Goal: Navigation & Orientation: Locate item on page

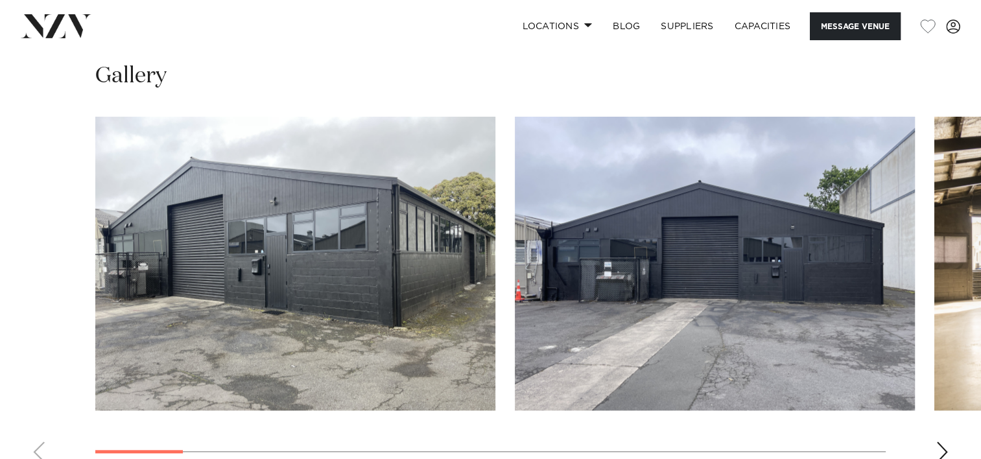
scroll to position [1175, 0]
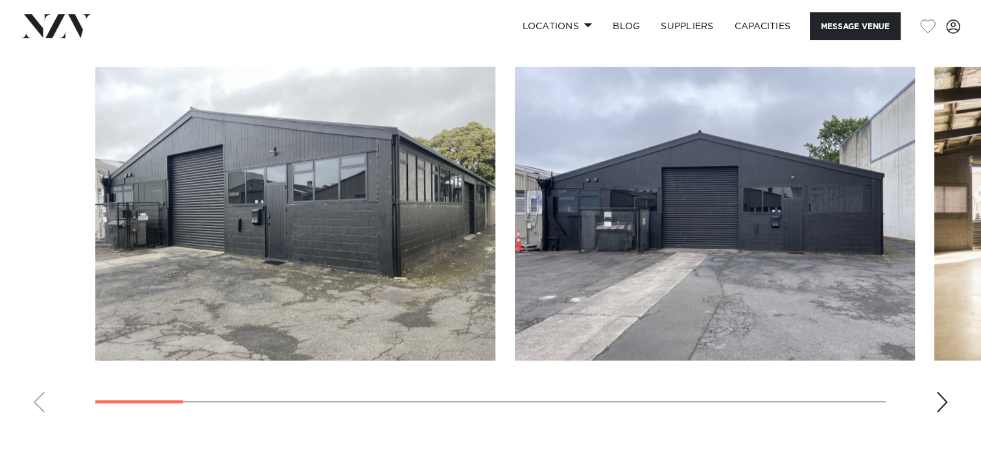
click at [265, 246] on img "1 / 17" at bounding box center [295, 214] width 400 height 294
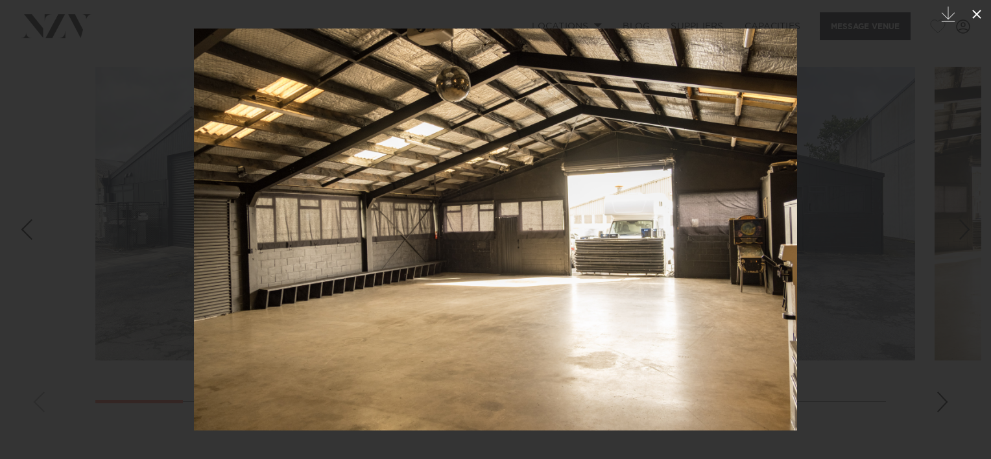
click at [980, 18] on icon at bounding box center [977, 14] width 16 height 16
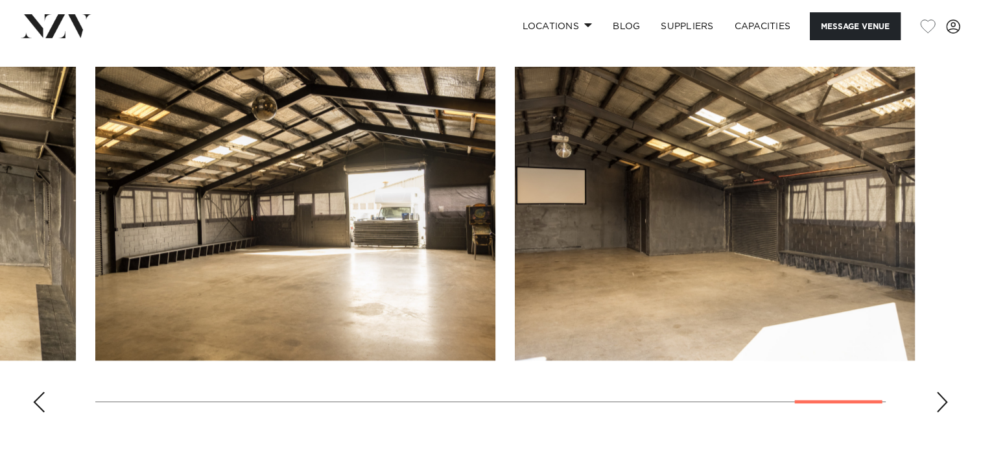
click at [44, 406] on div "Previous slide" at bounding box center [38, 402] width 13 height 21
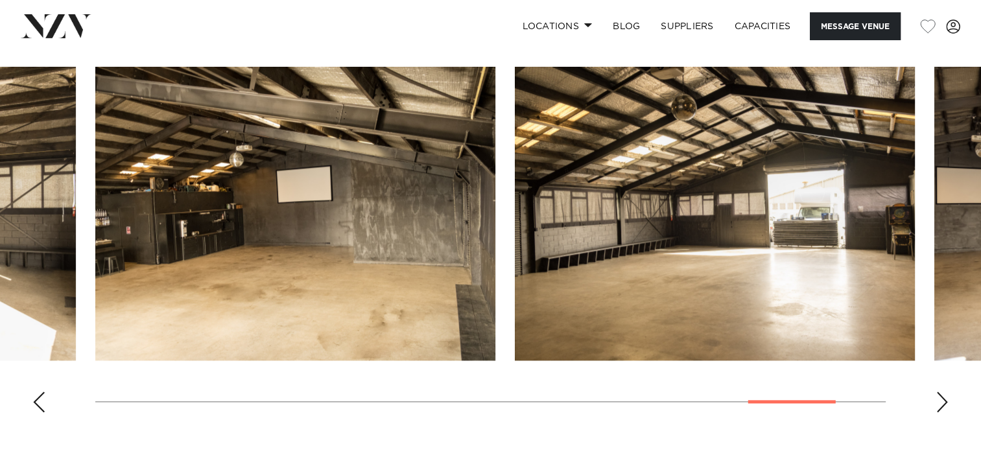
click at [44, 406] on div "Previous slide" at bounding box center [38, 402] width 13 height 21
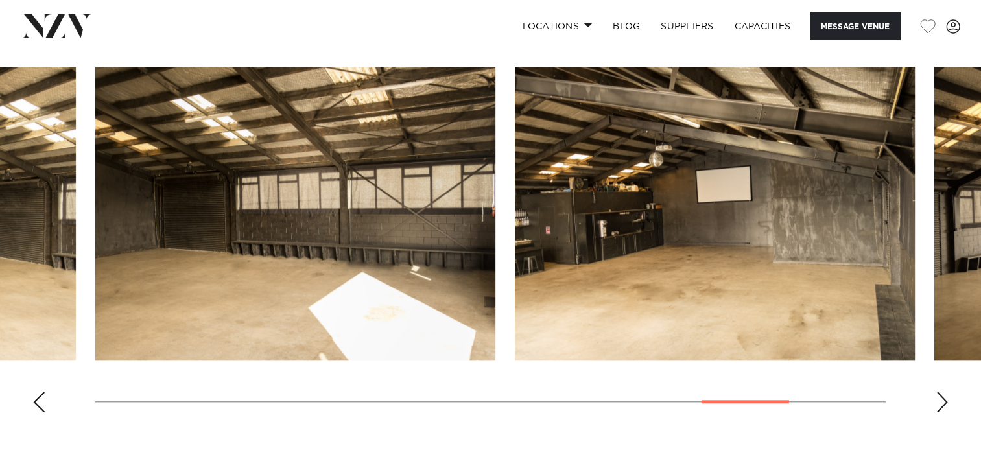
click at [44, 406] on div "Previous slide" at bounding box center [38, 402] width 13 height 21
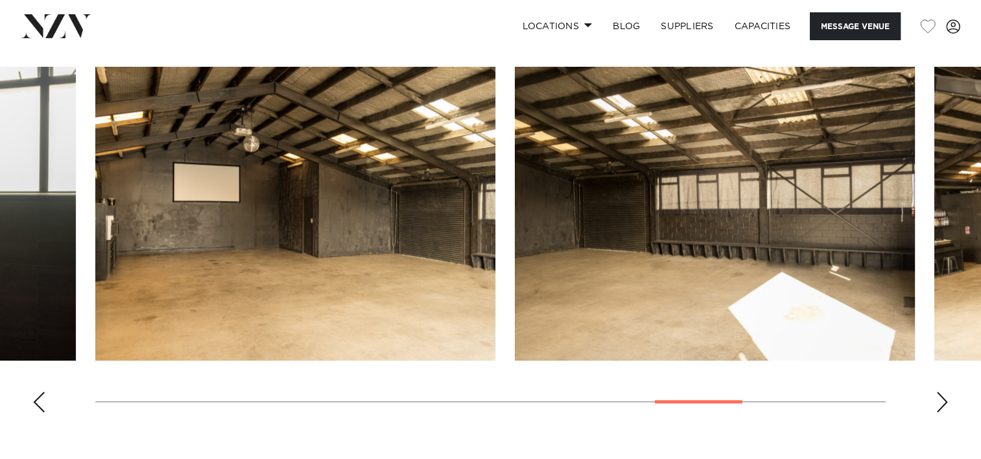
click at [44, 406] on div "Previous slide" at bounding box center [38, 402] width 13 height 21
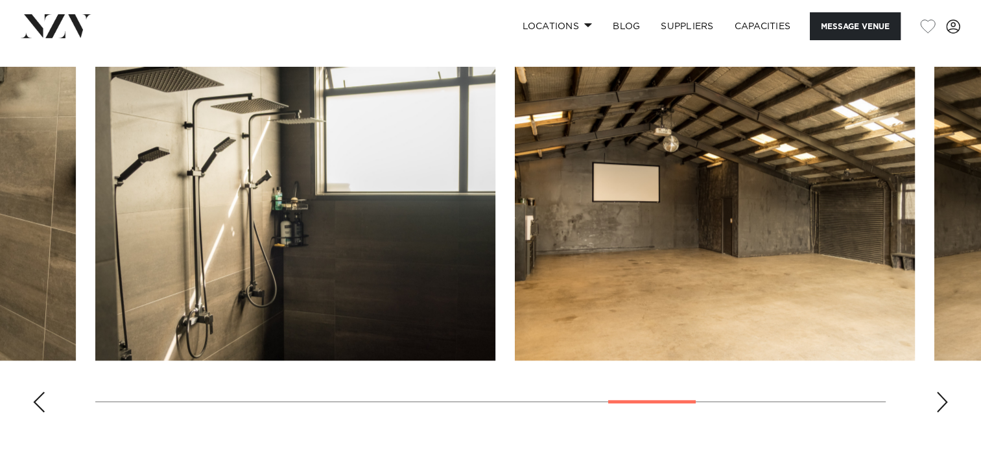
click at [44, 406] on div "Previous slide" at bounding box center [38, 402] width 13 height 21
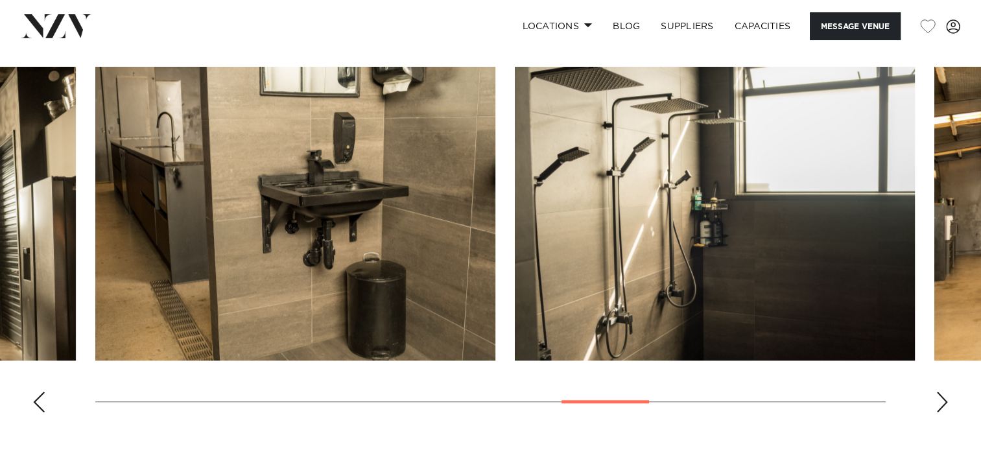
click at [44, 406] on div "Previous slide" at bounding box center [38, 402] width 13 height 21
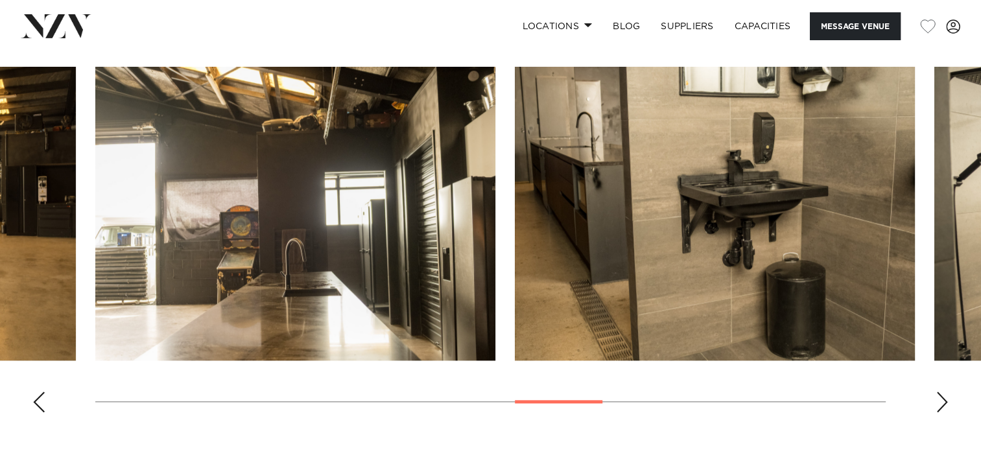
click at [44, 406] on div "Previous slide" at bounding box center [38, 402] width 13 height 21
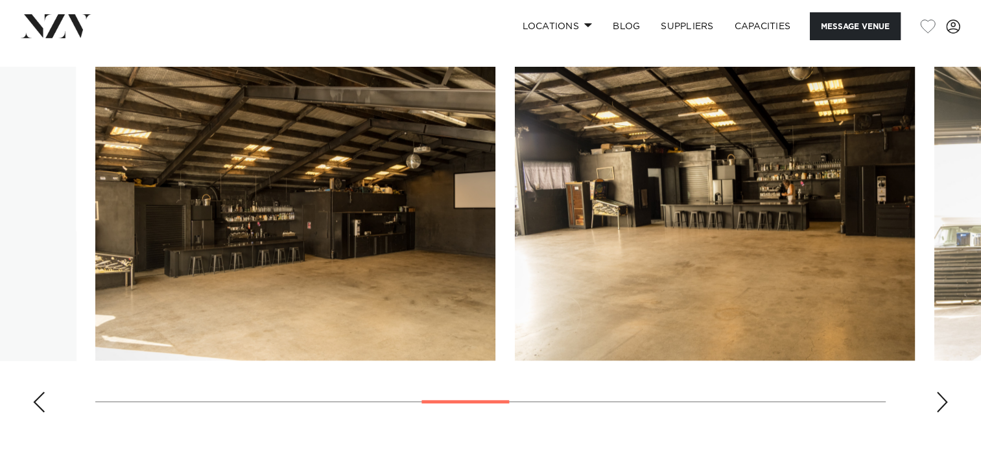
click at [44, 406] on div "Previous slide" at bounding box center [38, 402] width 13 height 21
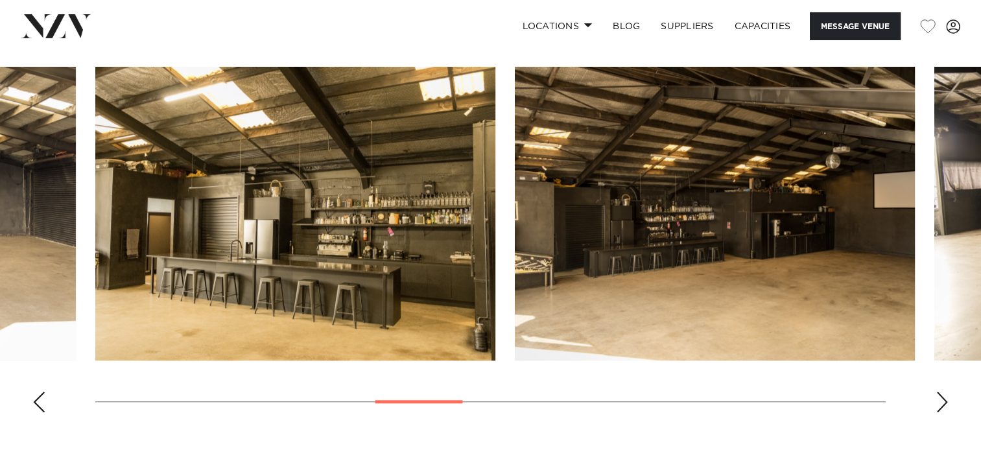
click at [44, 406] on div "Previous slide" at bounding box center [38, 402] width 13 height 21
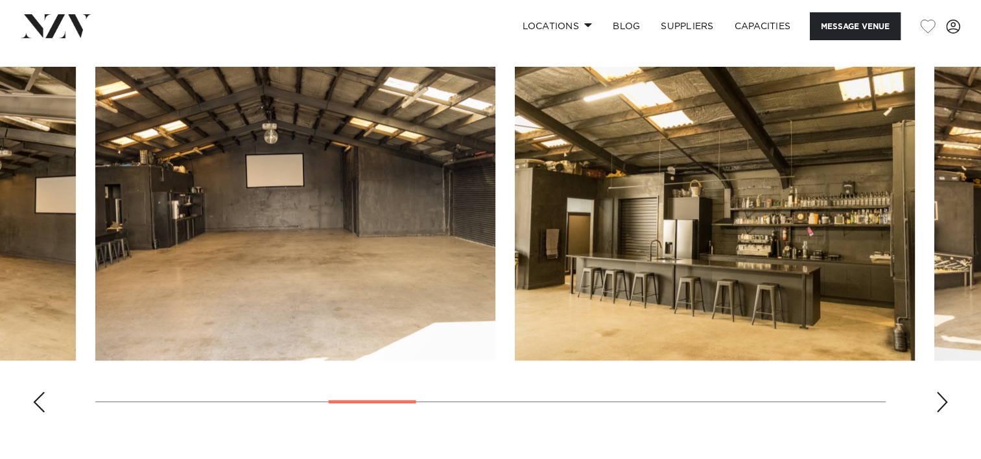
click at [44, 406] on div "Previous slide" at bounding box center [38, 402] width 13 height 21
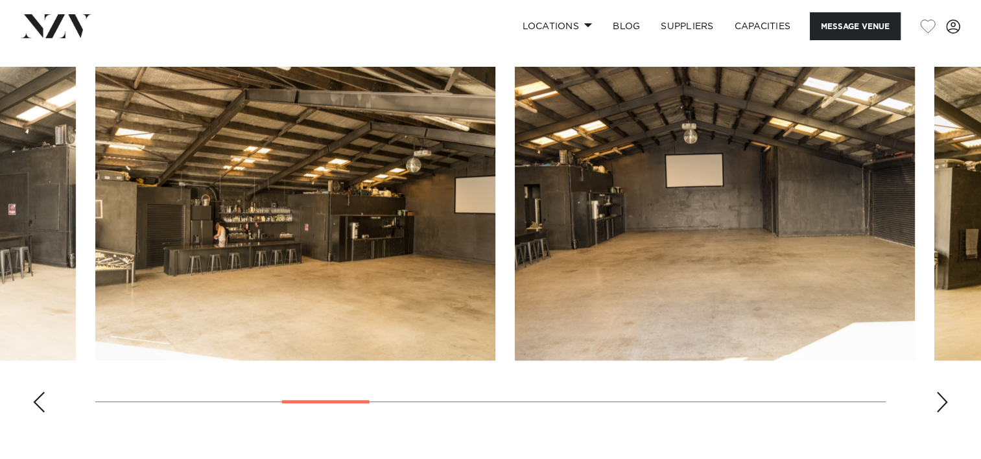
click at [44, 406] on div "Previous slide" at bounding box center [38, 402] width 13 height 21
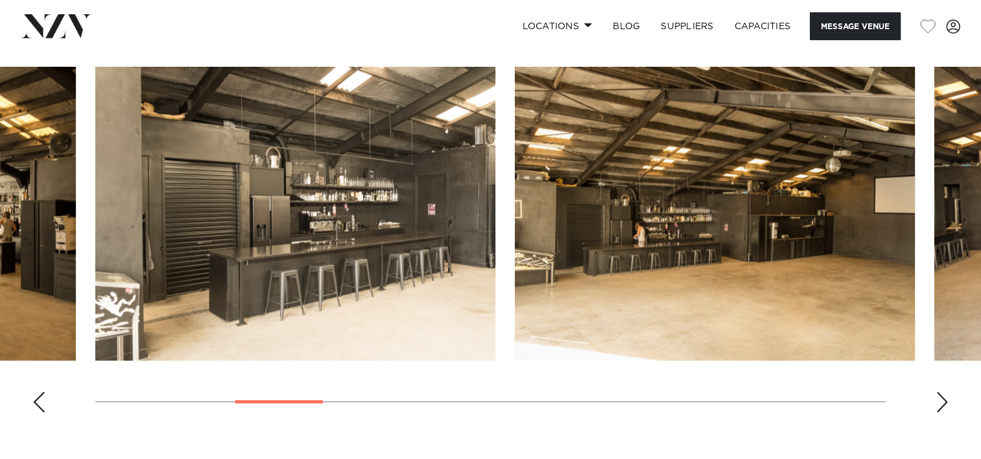
click at [44, 406] on div "Previous slide" at bounding box center [38, 402] width 13 height 21
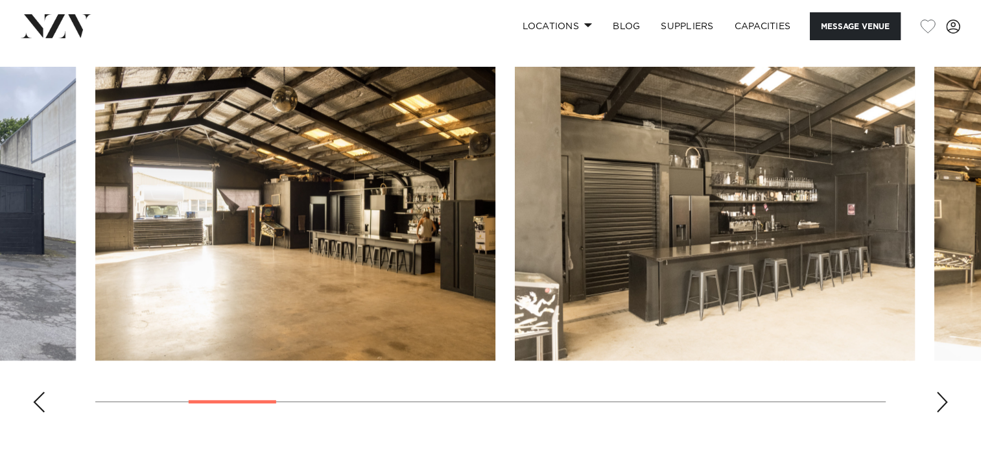
click at [44, 406] on div "Previous slide" at bounding box center [38, 402] width 13 height 21
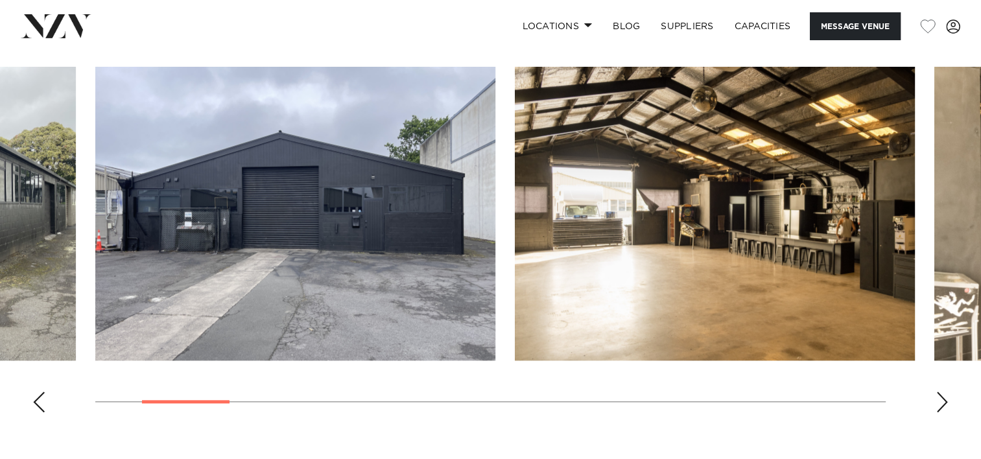
click at [44, 406] on div "Previous slide" at bounding box center [38, 402] width 13 height 21
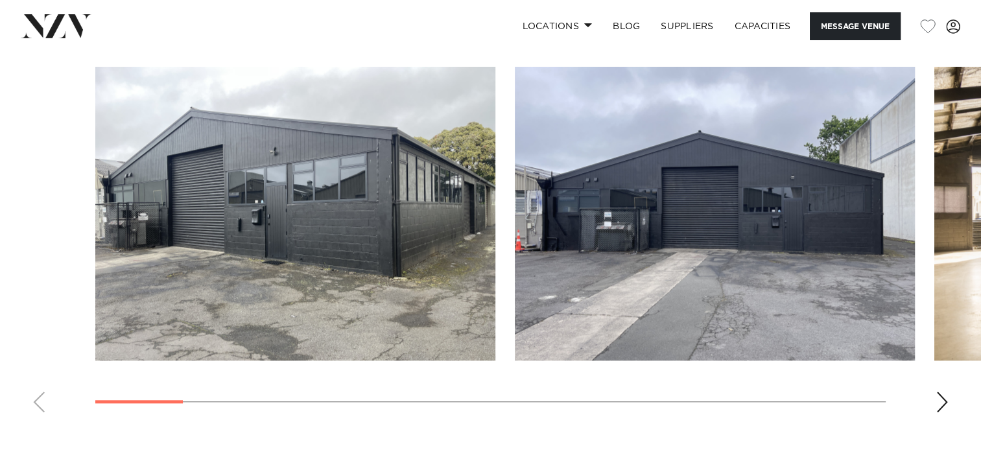
click at [665, 246] on img "2 / 17" at bounding box center [715, 214] width 400 height 294
